Goal: Task Accomplishment & Management: Manage account settings

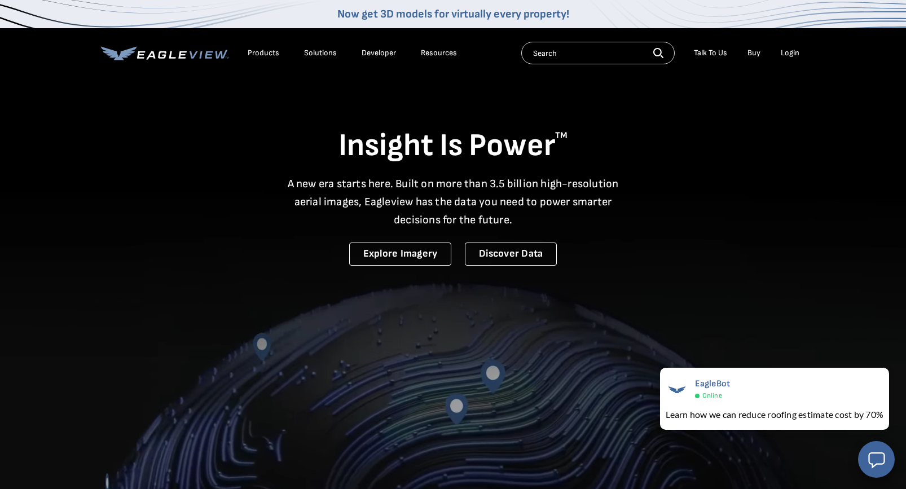
click at [787, 50] on div "Login" at bounding box center [790, 53] width 19 height 10
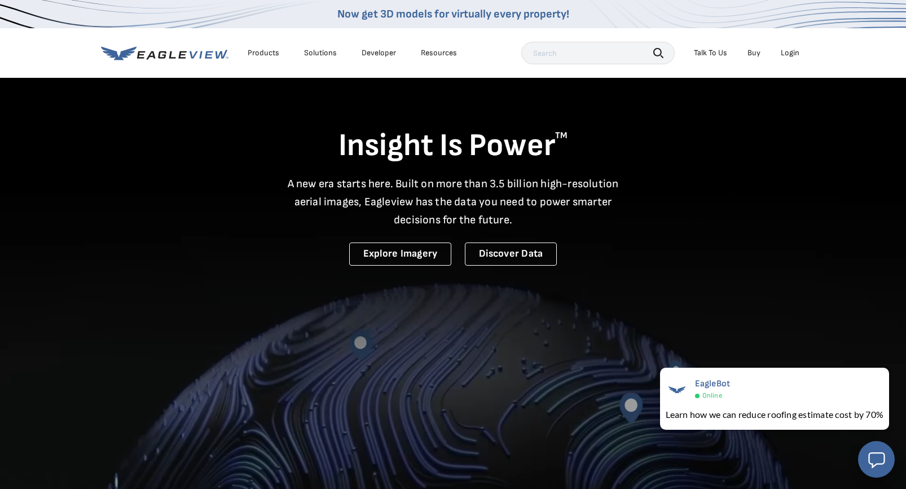
click at [797, 52] on div "Login" at bounding box center [790, 53] width 19 height 10
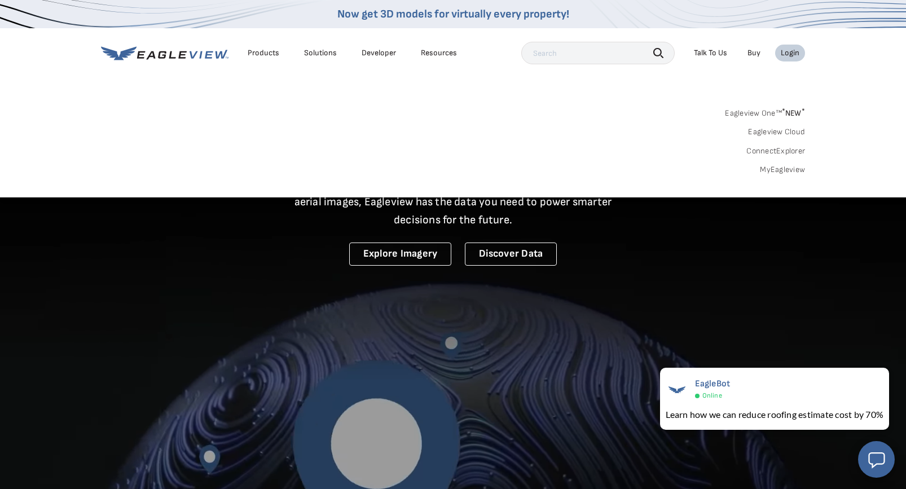
click at [774, 111] on link "Eagleview One™ * NEW *" at bounding box center [765, 111] width 80 height 13
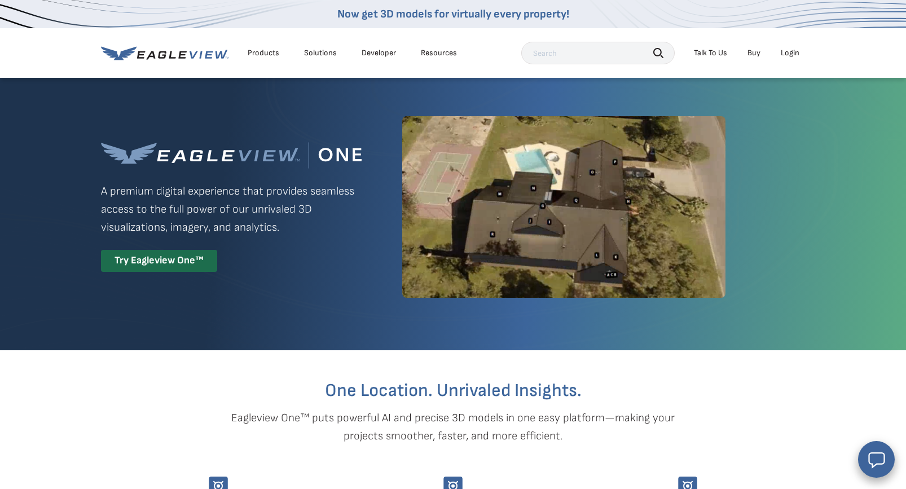
click at [779, 49] on li "Login" at bounding box center [790, 53] width 30 height 17
click at [794, 54] on div "Login" at bounding box center [790, 53] width 19 height 10
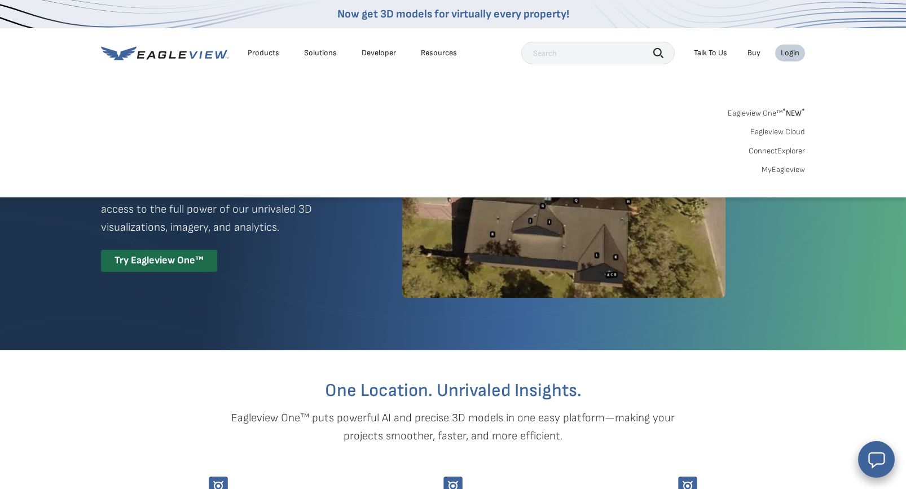
click at [786, 134] on link "Eagleview Cloud" at bounding box center [777, 132] width 55 height 10
